Goal: Task Accomplishment & Management: Manage account settings

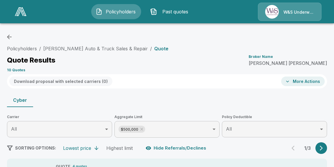
scroll to position [132, 0]
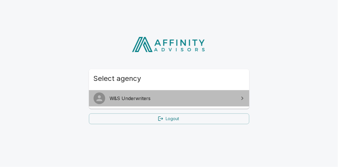
click at [131, 99] on span "W&S Underwriters" at bounding box center [173, 98] width 126 height 7
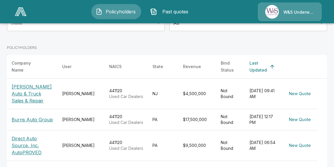
scroll to position [105, 0]
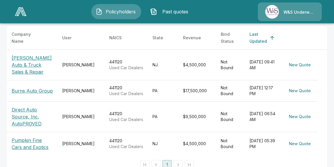
click at [40, 93] on p "Burns Auto Group" at bounding box center [32, 90] width 41 height 7
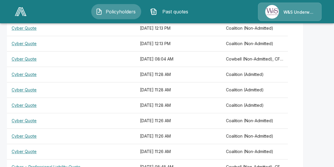
scroll to position [287, 0]
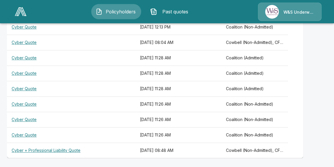
click at [57, 146] on th "Cyber + Professional Liability Quote" at bounding box center [71, 150] width 128 height 15
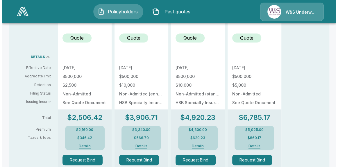
scroll to position [264, 0]
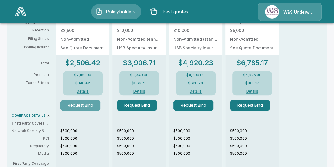
click at [78, 105] on button "Request Bind" at bounding box center [80, 105] width 40 height 10
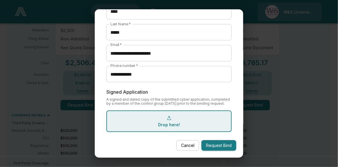
scroll to position [111, 0]
click at [167, 121] on div "Drop here!" at bounding box center [169, 120] width 126 height 21
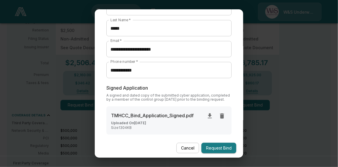
scroll to position [118, 0]
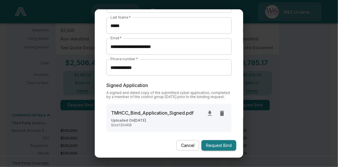
click at [218, 145] on button "Request Bind" at bounding box center [218, 145] width 35 height 11
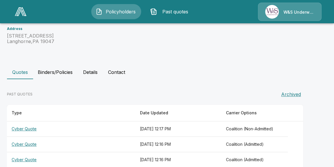
scroll to position [53, 0]
